Goal: Check status: Check status

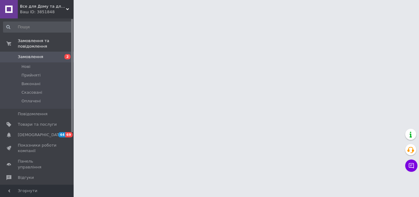
click at [33, 54] on span "Замовлення" at bounding box center [30, 57] width 25 height 6
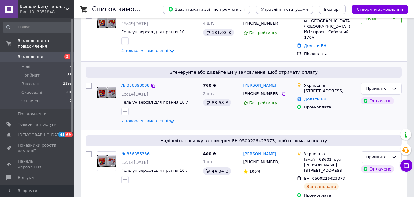
scroll to position [61, 0]
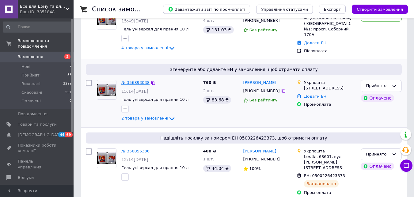
click at [139, 80] on link "№ 356893038" at bounding box center [135, 82] width 28 height 5
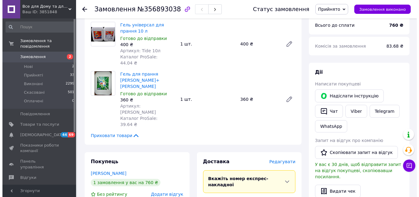
scroll to position [92, 0]
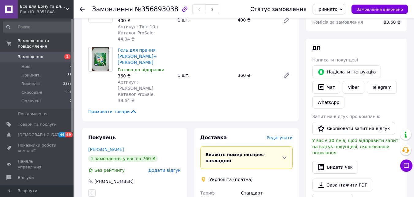
click at [282, 135] on span "Редагувати" at bounding box center [280, 137] width 26 height 5
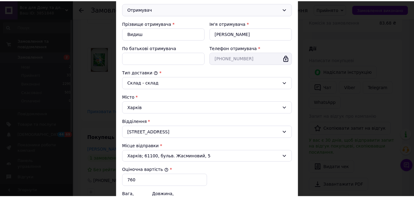
scroll to position [0, 0]
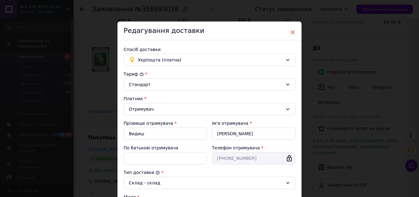
click at [290, 31] on span "×" at bounding box center [293, 32] width 6 height 10
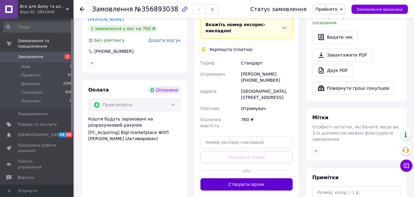
scroll to position [274, 0]
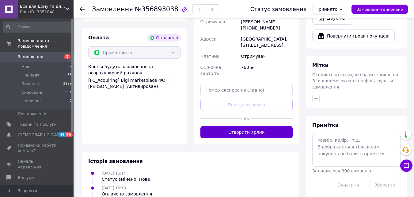
click at [262, 126] on button "Створити ярлик" at bounding box center [247, 132] width 93 height 12
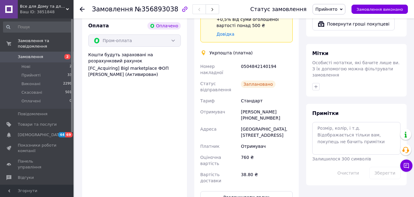
scroll to position [245, 0]
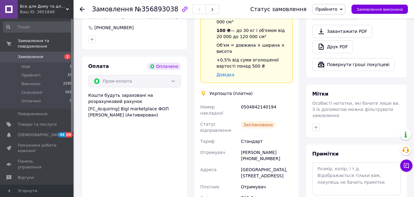
click at [80, 8] on icon at bounding box center [82, 9] width 5 height 5
